Goal: Task Accomplishment & Management: Manage account settings

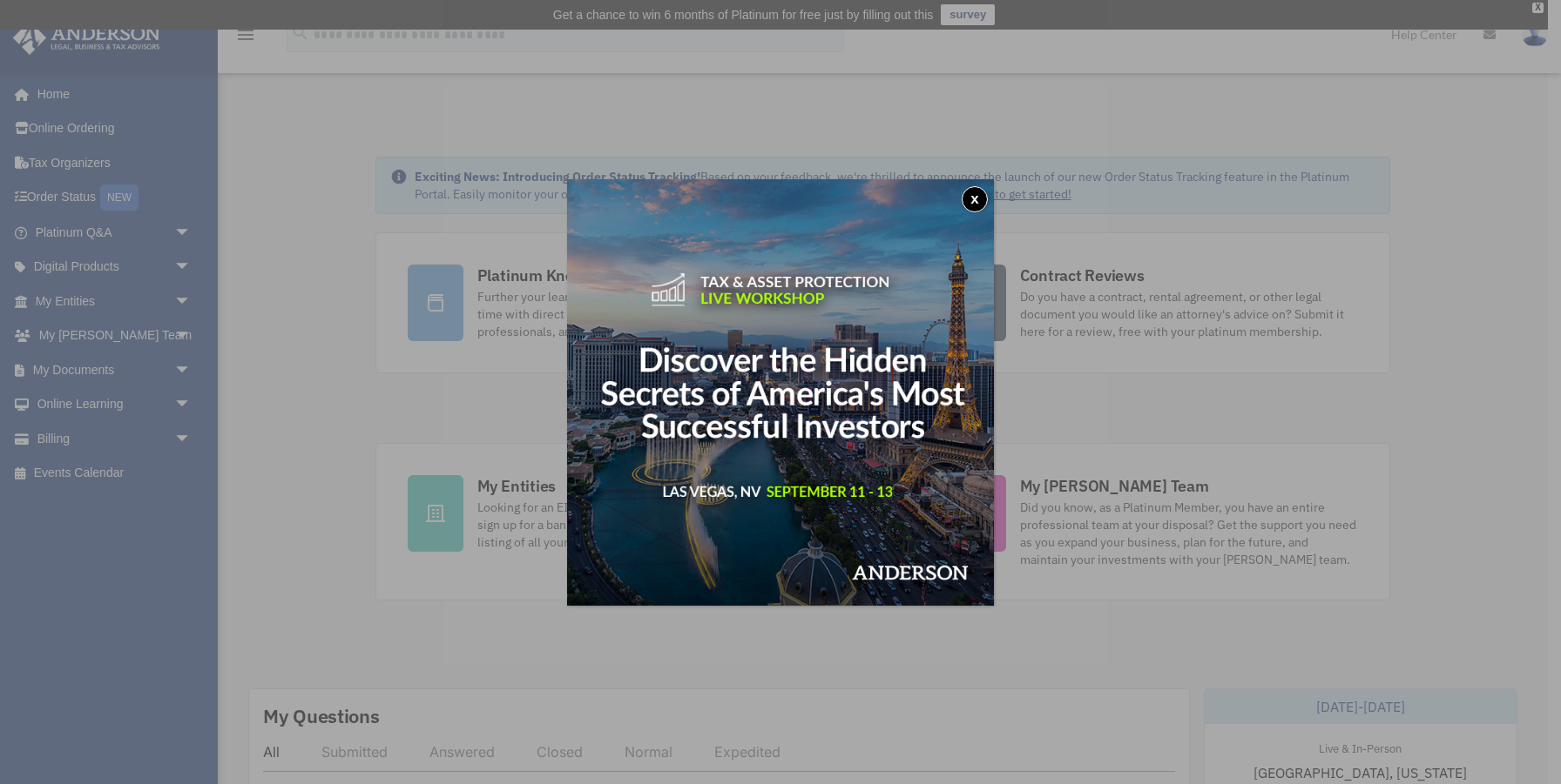
click at [972, 198] on button "x" at bounding box center [975, 199] width 27 height 27
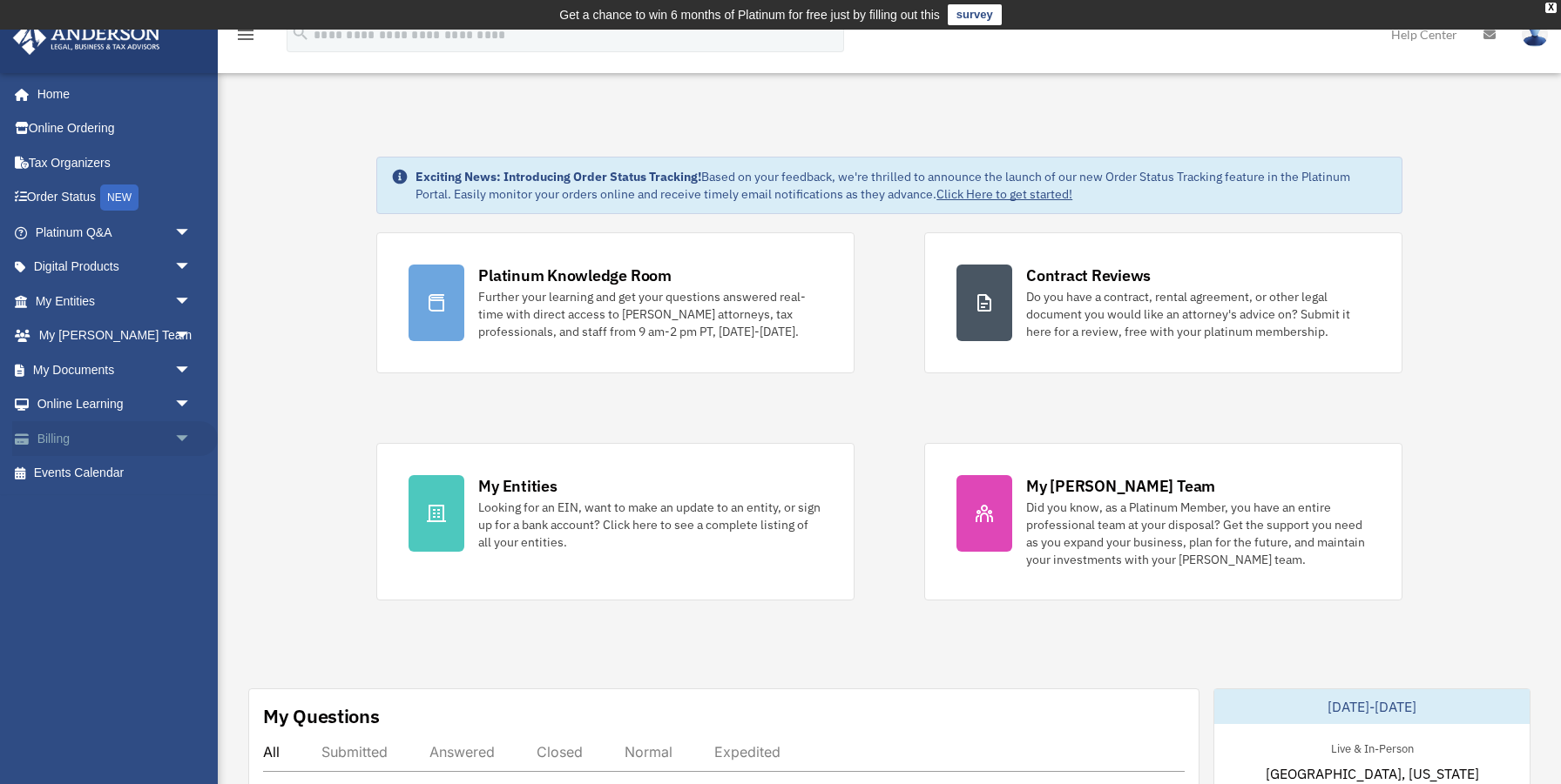
click at [47, 449] on link "Billing arrow_drop_down" at bounding box center [115, 439] width 205 height 35
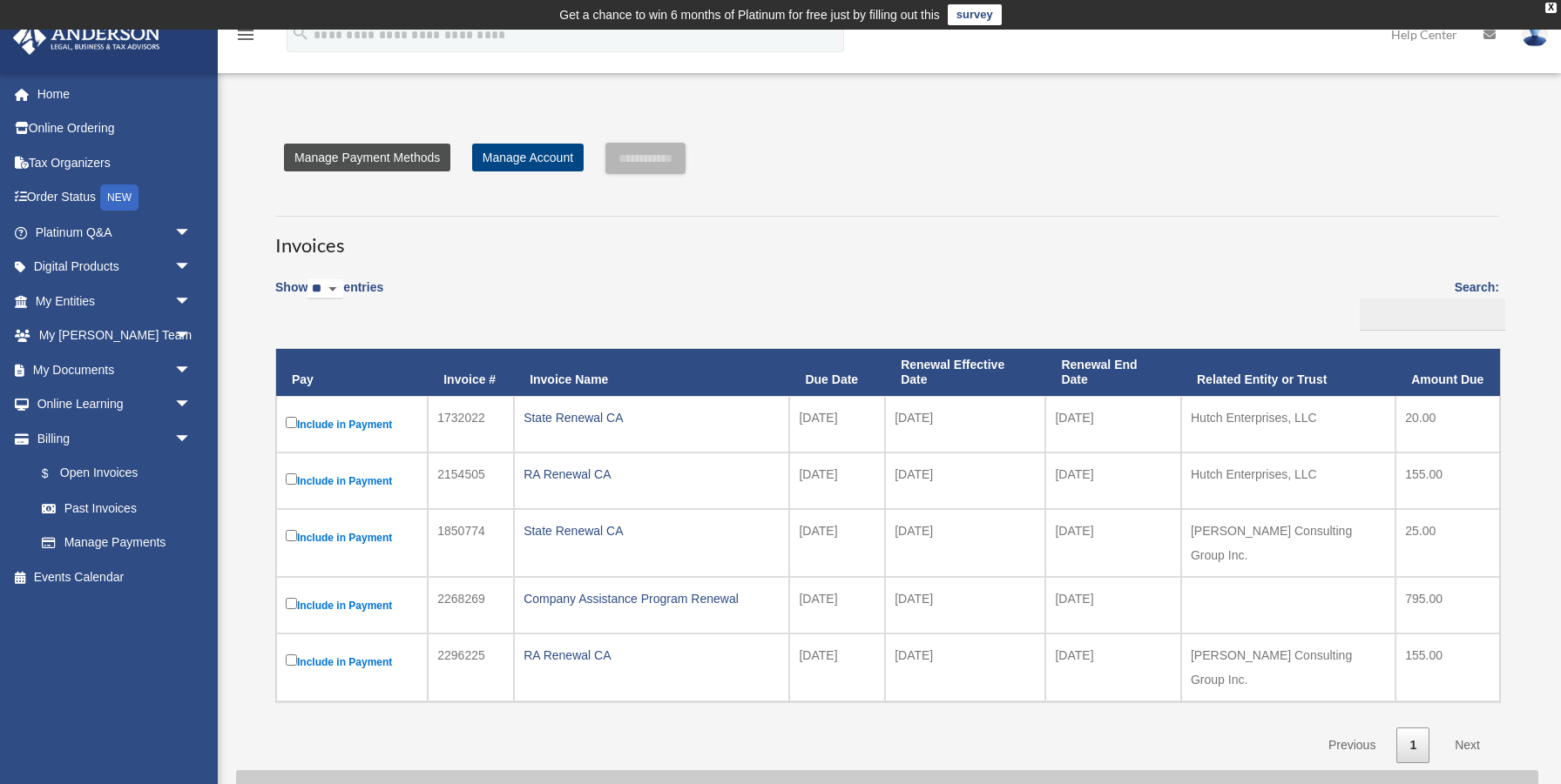
click at [402, 155] on link "Manage Payment Methods" at bounding box center [367, 157] width 166 height 28
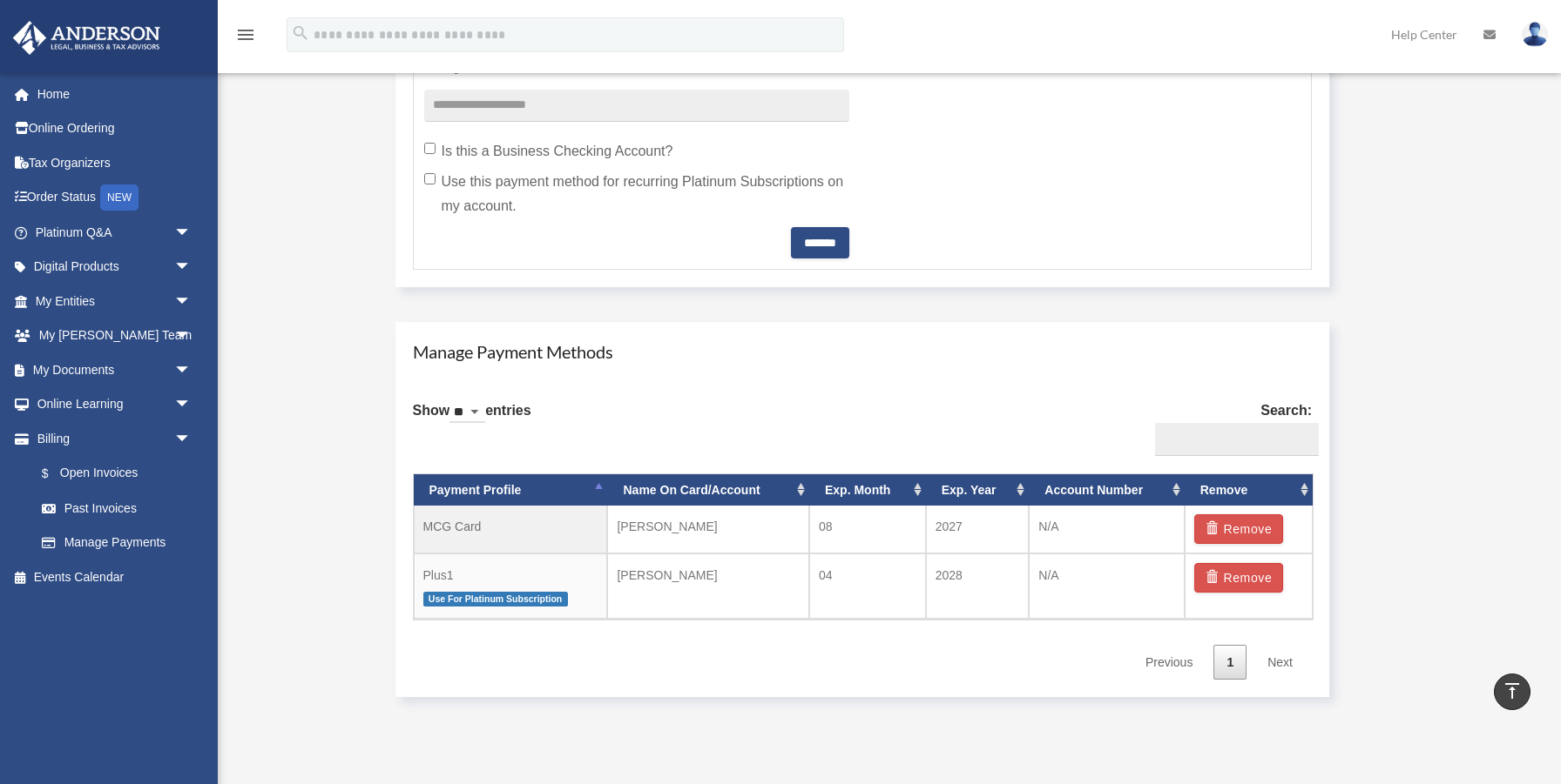
scroll to position [816, 0]
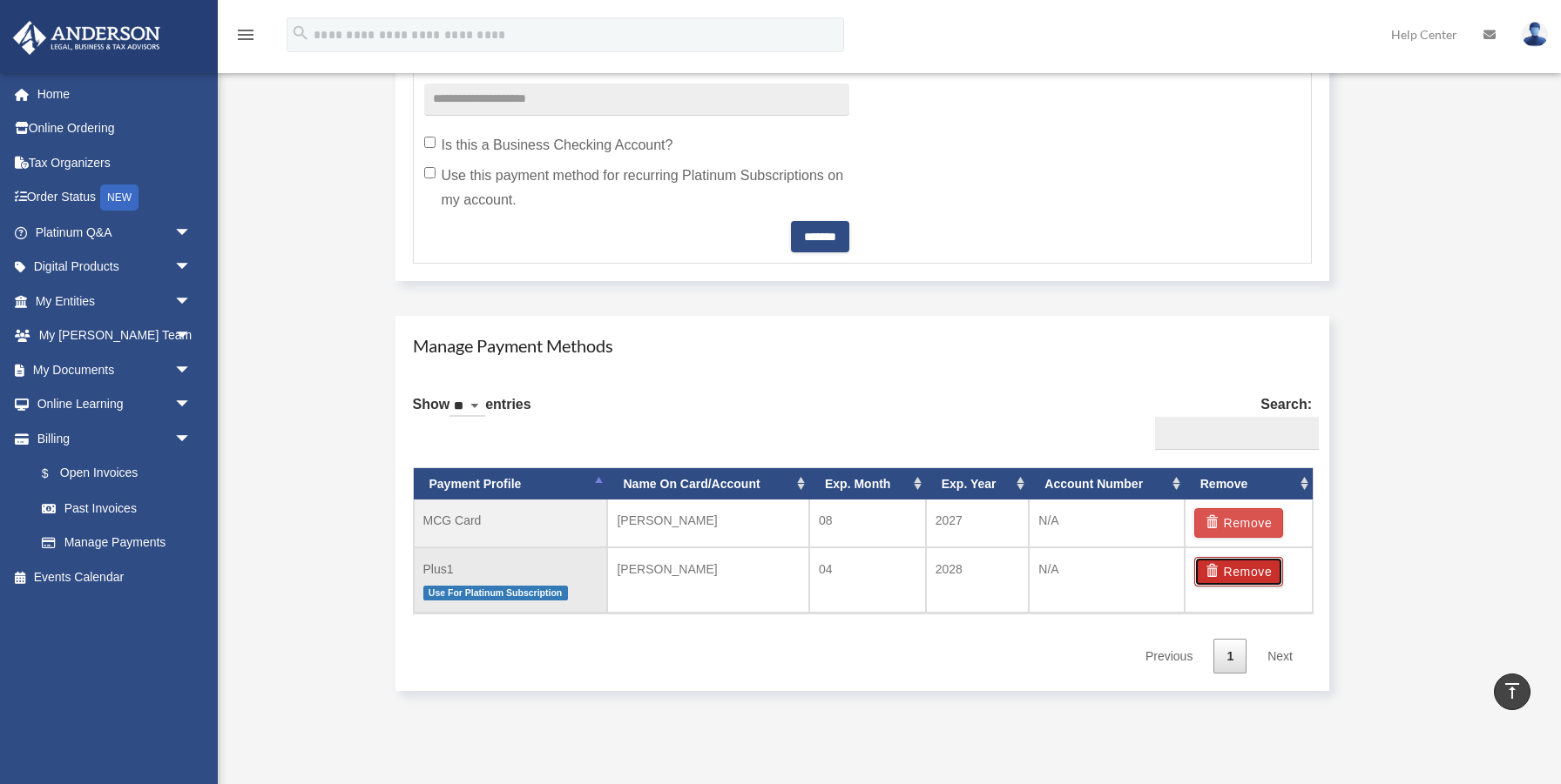
click at [1230, 569] on button "Remove" at bounding box center [1238, 571] width 89 height 29
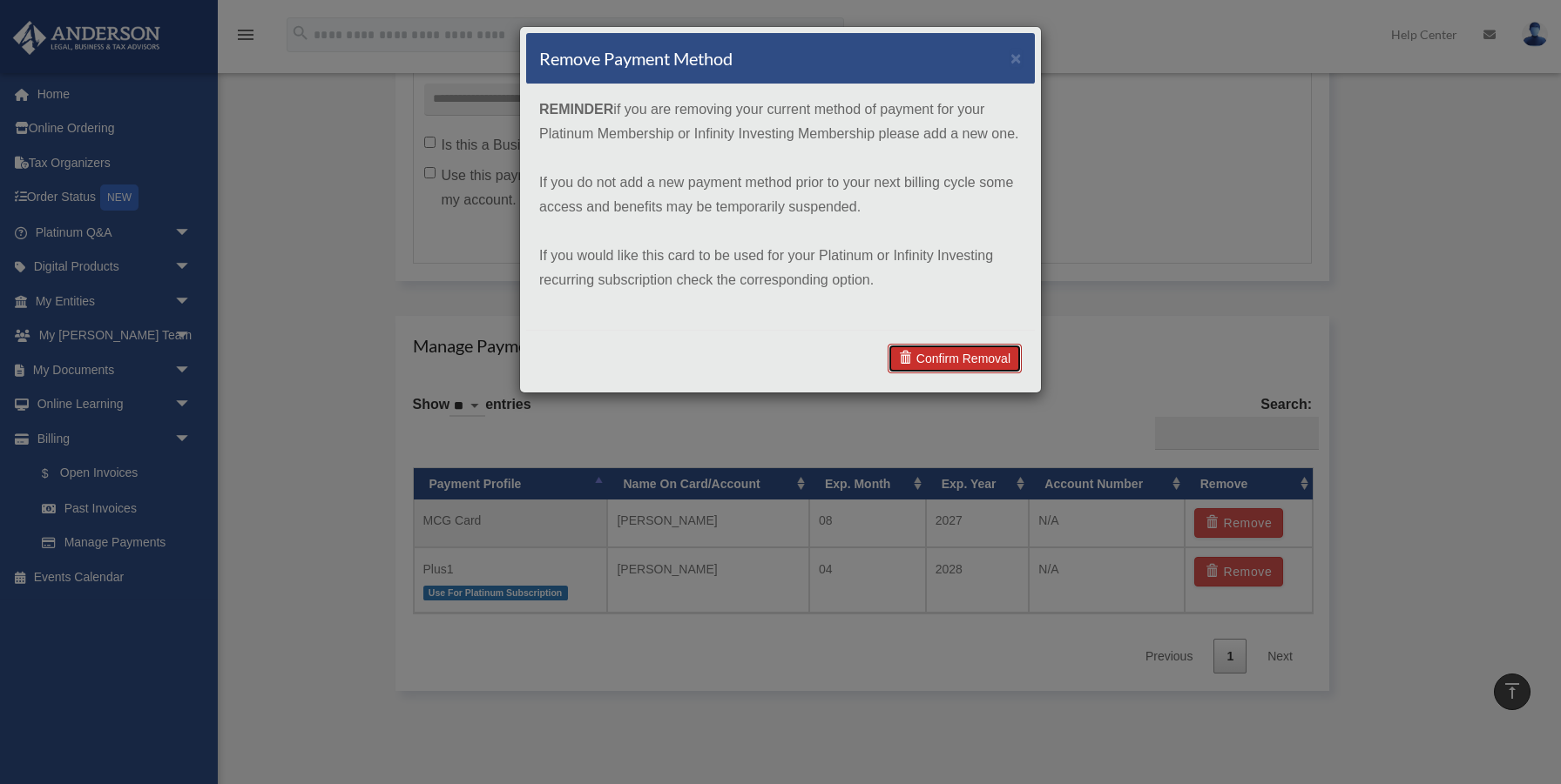
click at [988, 356] on link "Confirm Removal" at bounding box center [954, 358] width 134 height 29
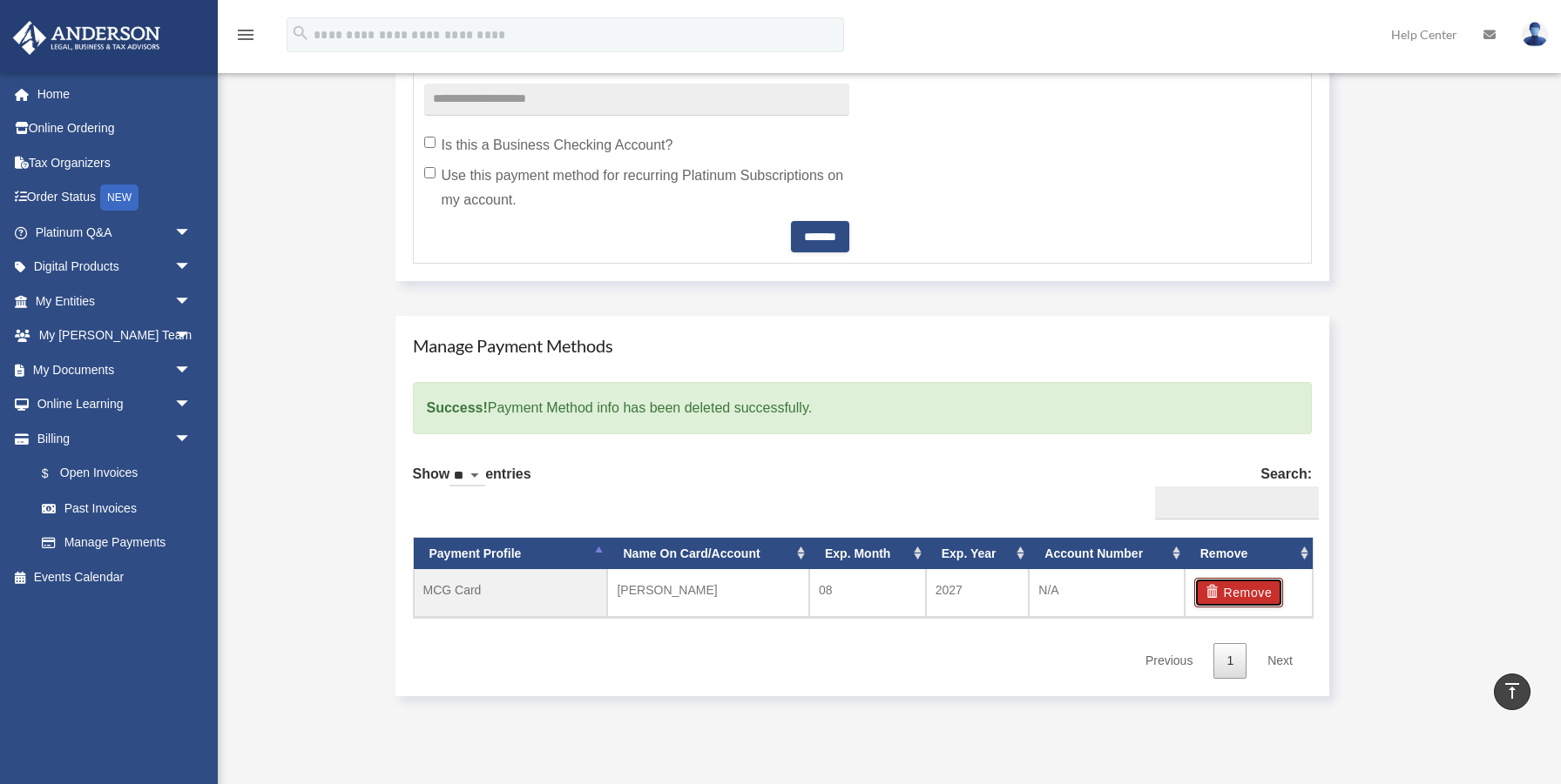
click at [1244, 594] on button "Remove" at bounding box center [1238, 592] width 89 height 29
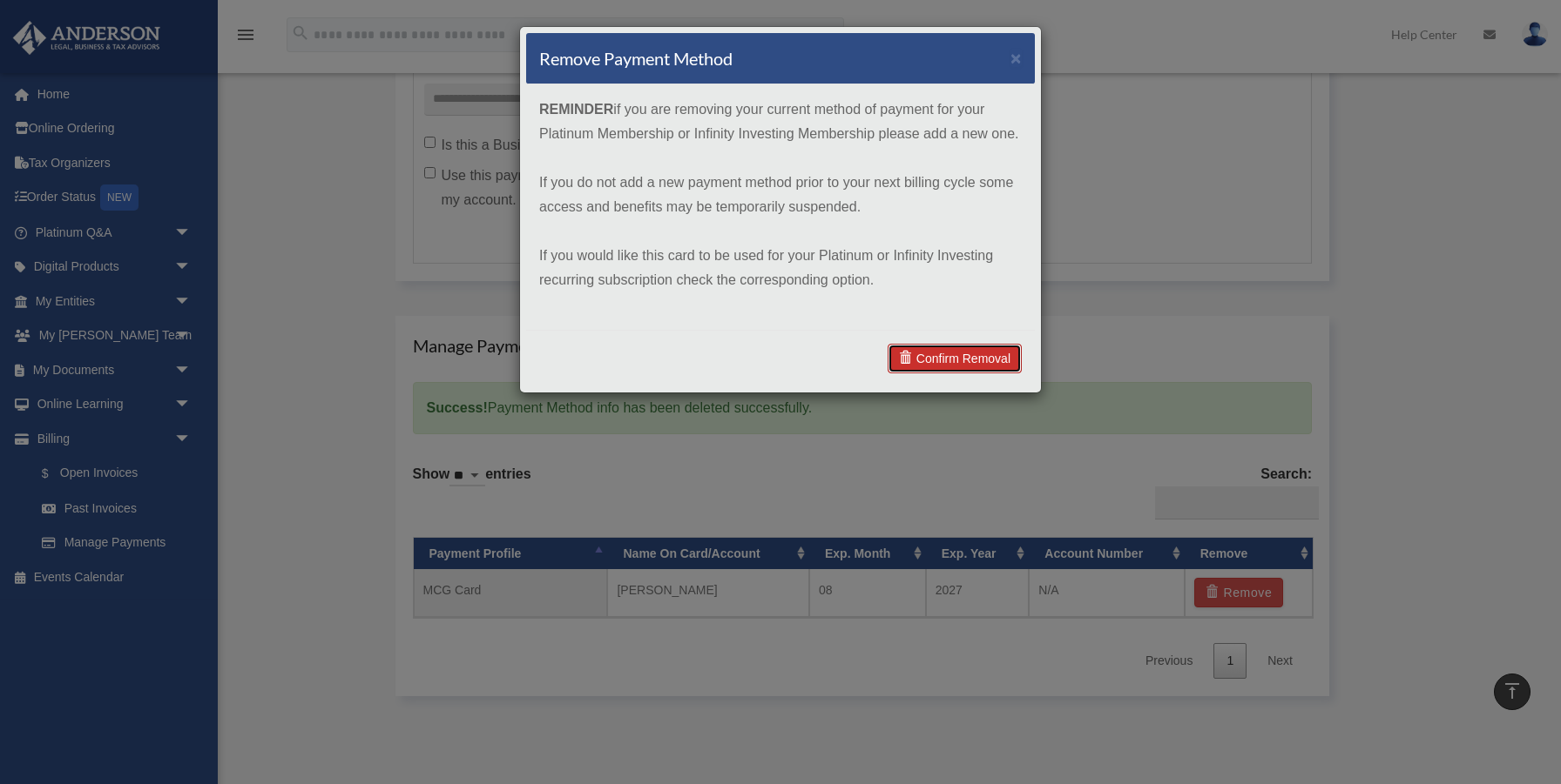
click at [957, 364] on link "Confirm Removal" at bounding box center [954, 358] width 134 height 29
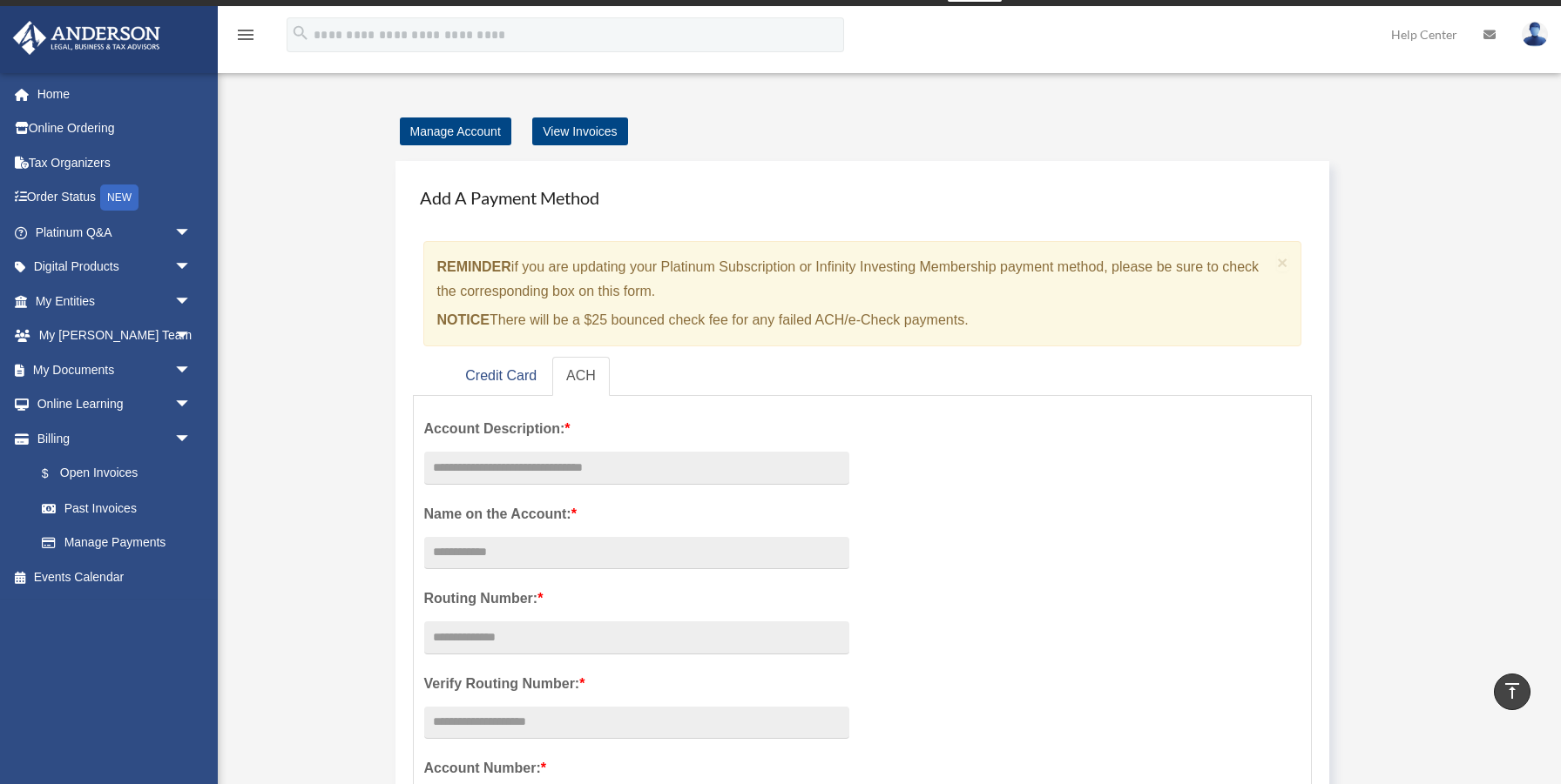
scroll to position [0, 0]
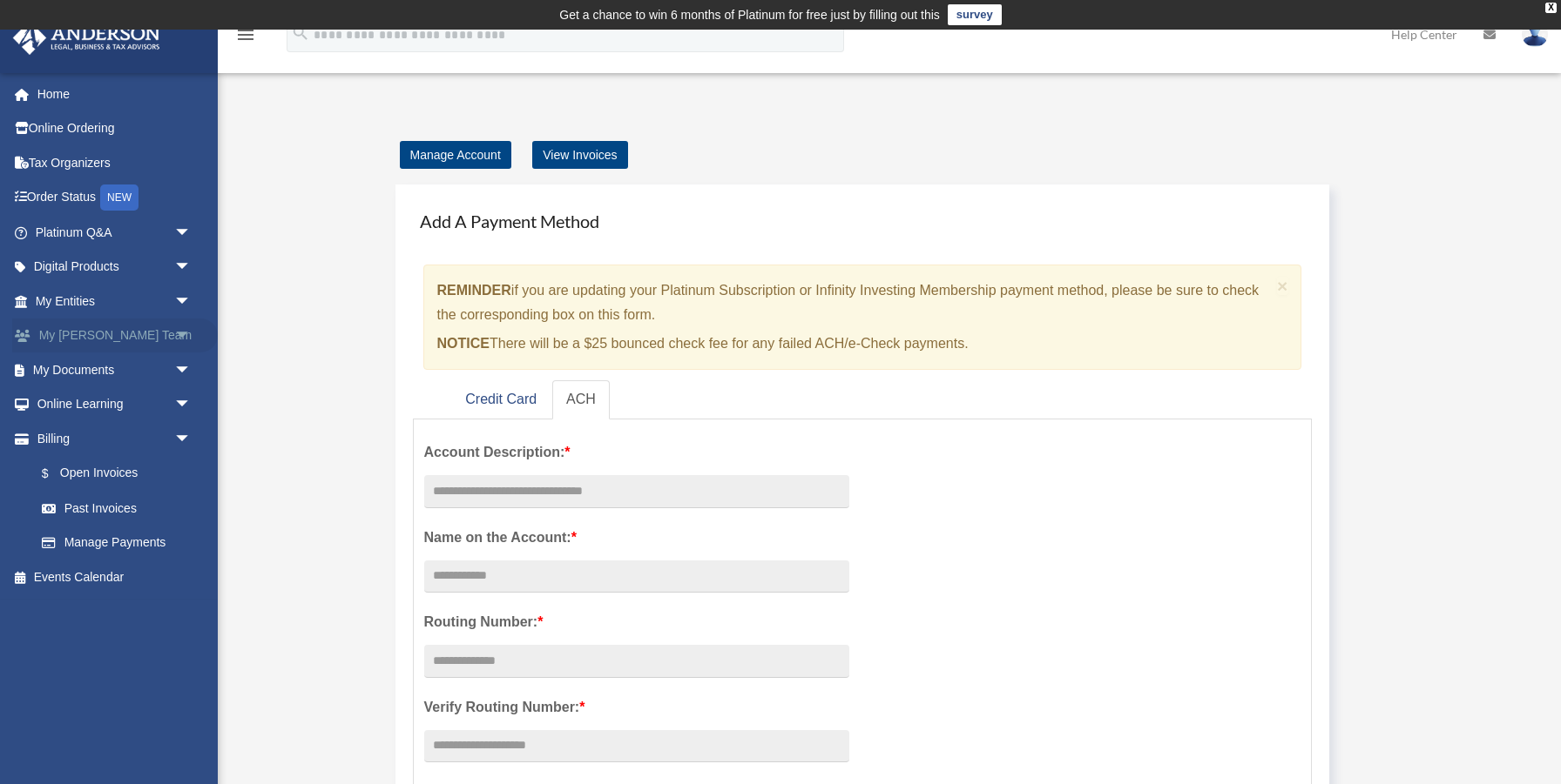
click at [139, 341] on link "My [PERSON_NAME] Team arrow_drop_down" at bounding box center [115, 336] width 205 height 35
